Goal: Check status

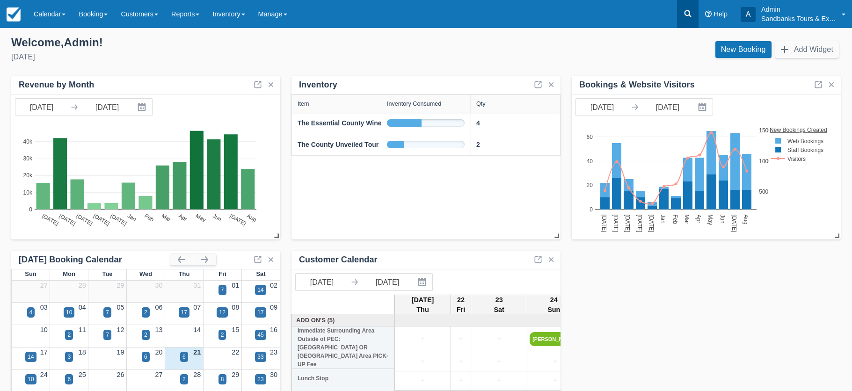
click at [685, 13] on icon at bounding box center [688, 13] width 7 height 7
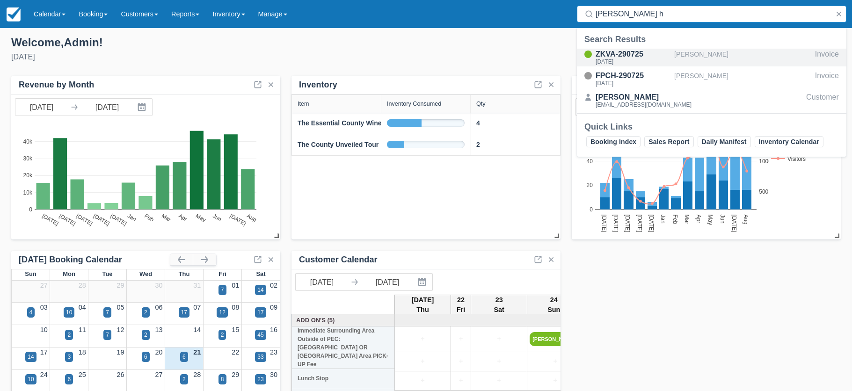
type input "debra h"
click at [619, 56] on div "ZKVA-290725" at bounding box center [633, 54] width 75 height 11
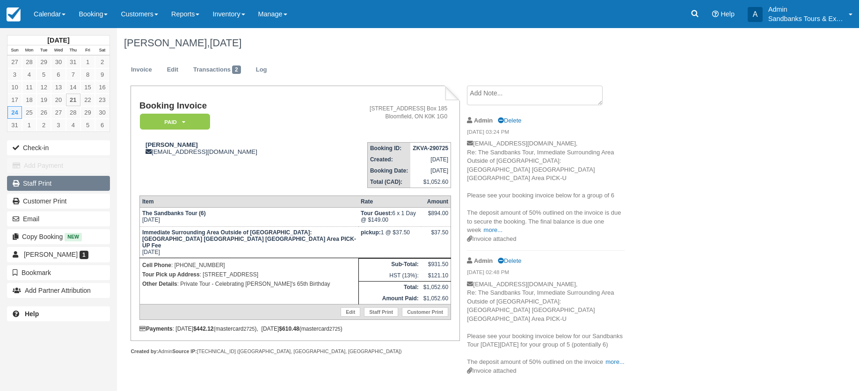
click at [30, 182] on link "Staff Print" at bounding box center [58, 183] width 103 height 15
click at [694, 8] on link at bounding box center [695, 14] width 22 height 28
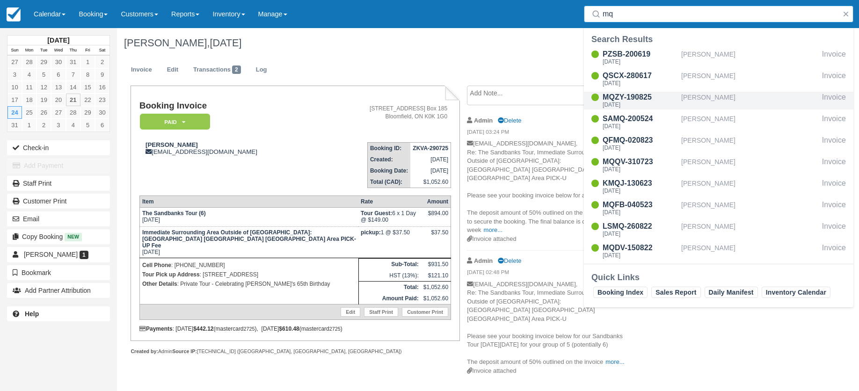
type input "mq"
click at [635, 98] on div "MQZY-190825" at bounding box center [640, 97] width 75 height 11
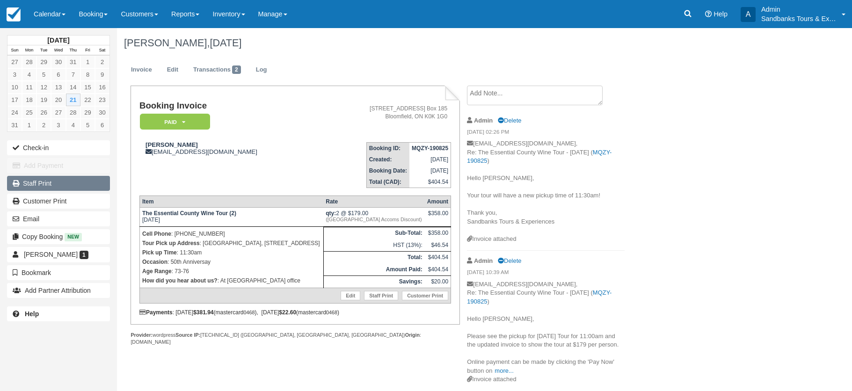
click at [50, 184] on link "Staff Print" at bounding box center [58, 183] width 103 height 15
